Goal: Use online tool/utility

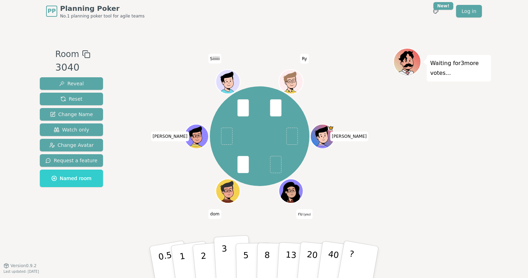
click at [231, 258] on button "3" at bounding box center [233, 262] width 38 height 54
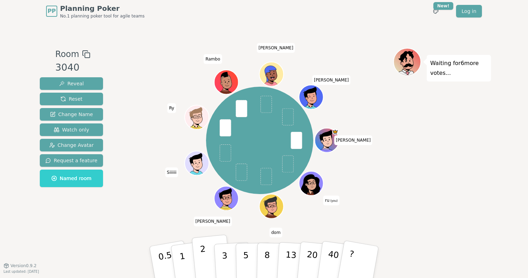
click at [208, 259] on button "2" at bounding box center [212, 262] width 40 height 56
click at [220, 249] on button "3" at bounding box center [233, 262] width 38 height 54
click at [202, 255] on p "2" at bounding box center [204, 263] width 9 height 38
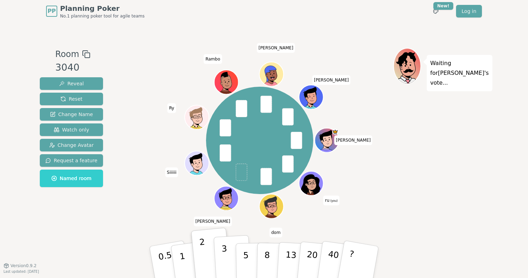
click at [231, 264] on button "3" at bounding box center [233, 262] width 38 height 54
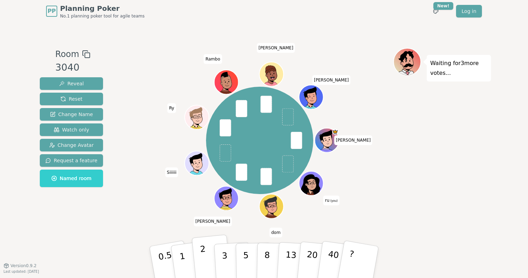
click at [204, 256] on p "2" at bounding box center [204, 263] width 9 height 38
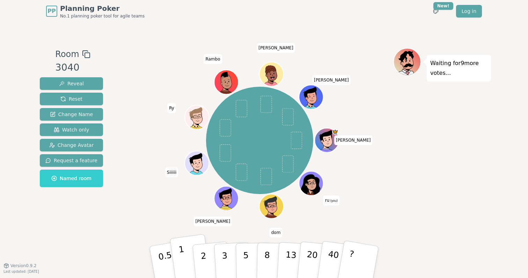
click at [187, 254] on button "1" at bounding box center [191, 262] width 42 height 57
click at [168, 253] on p "0.5" at bounding box center [167, 262] width 20 height 39
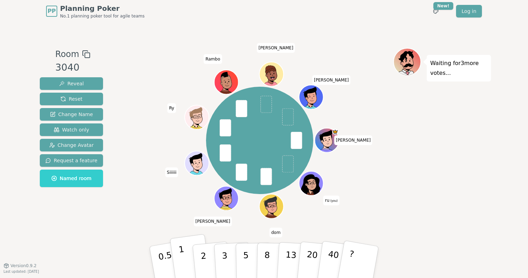
click at [186, 252] on button "1" at bounding box center [191, 262] width 42 height 57
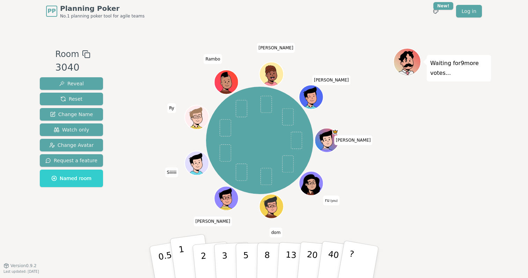
click at [188, 261] on button "1" at bounding box center [191, 262] width 42 height 57
click at [198, 259] on button "2" at bounding box center [212, 262] width 40 height 56
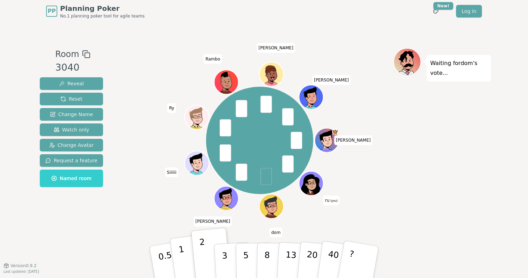
click at [184, 251] on button "1" at bounding box center [191, 262] width 42 height 57
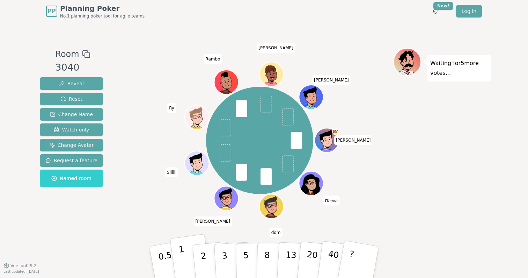
click at [191, 264] on button "1" at bounding box center [191, 262] width 42 height 57
click at [204, 267] on p "2" at bounding box center [204, 263] width 9 height 38
click at [177, 261] on button "1" at bounding box center [191, 262] width 42 height 57
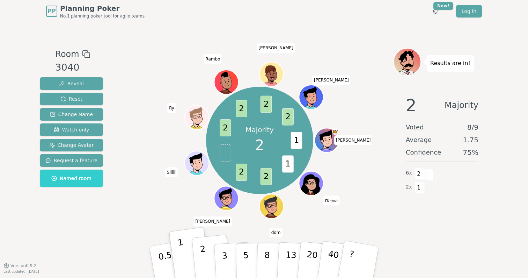
click at [202, 269] on p "2" at bounding box center [204, 263] width 9 height 38
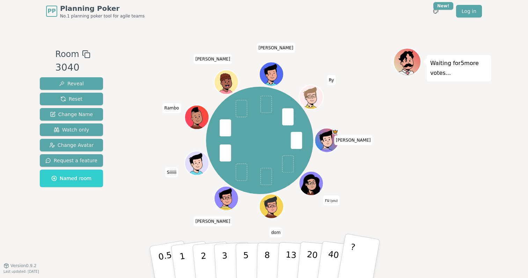
click at [363, 247] on button "?" at bounding box center [359, 262] width 44 height 58
